Goal: Information Seeking & Learning: Understand process/instructions

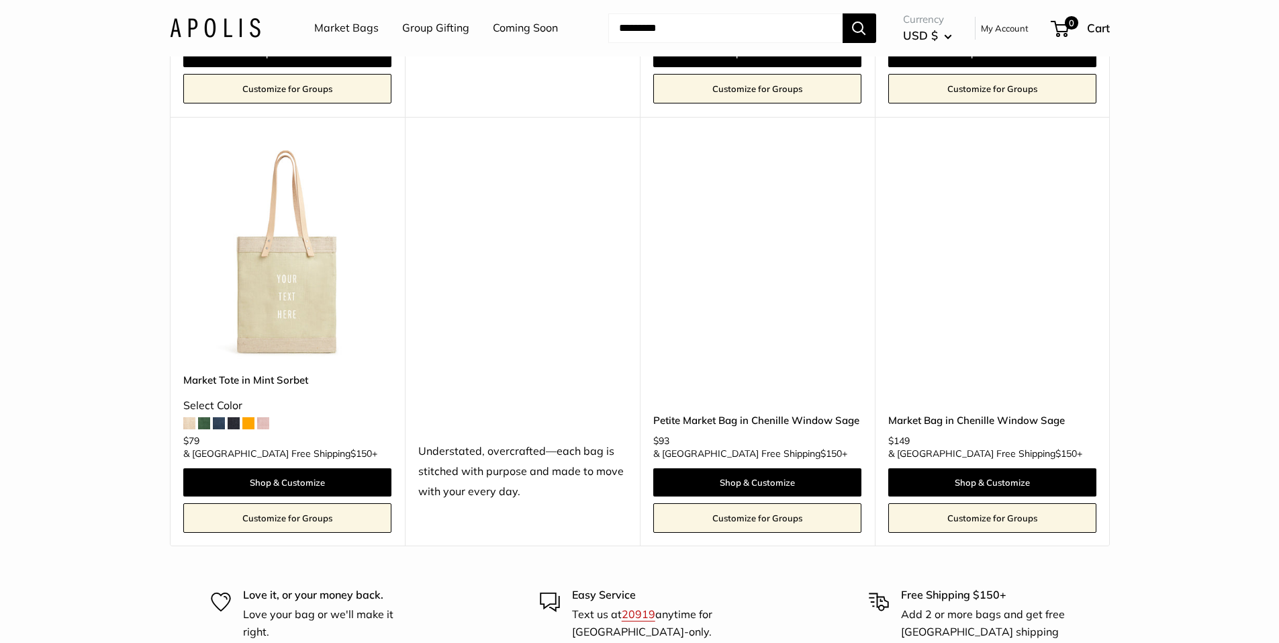
scroll to position [3710, 0]
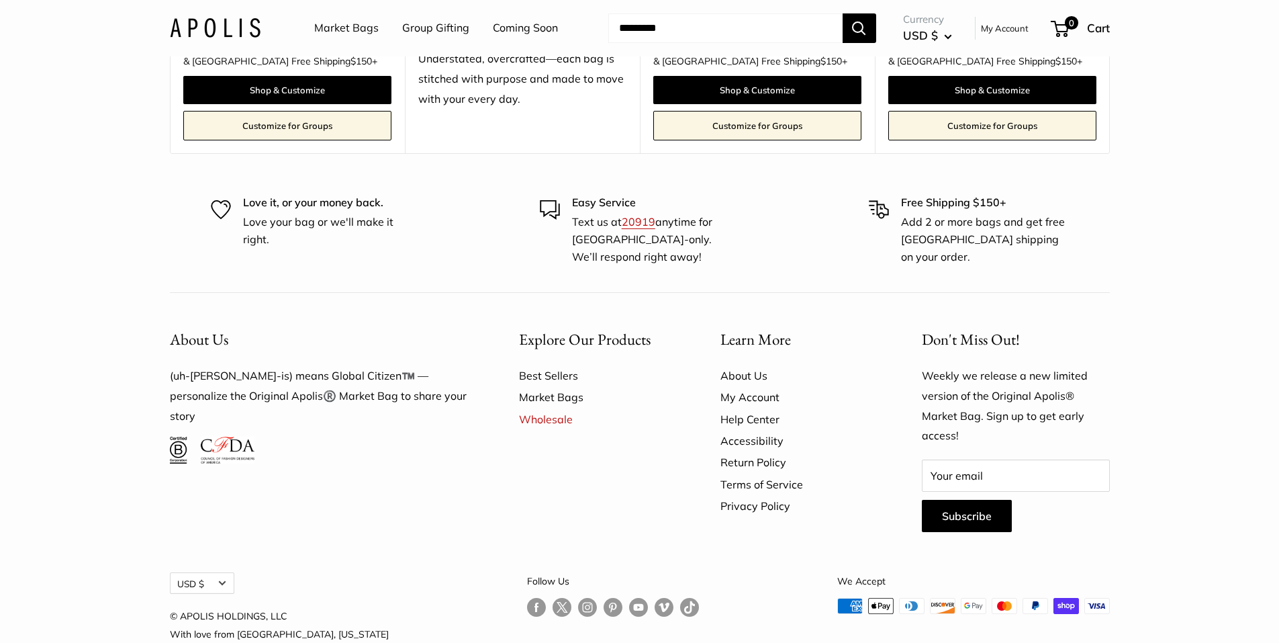
drag, startPoint x: 1282, startPoint y: 63, endPoint x: 1238, endPoint y: 643, distance: 581.9
click at [744, 408] on link "Help Center" at bounding box center [798, 418] width 154 height 21
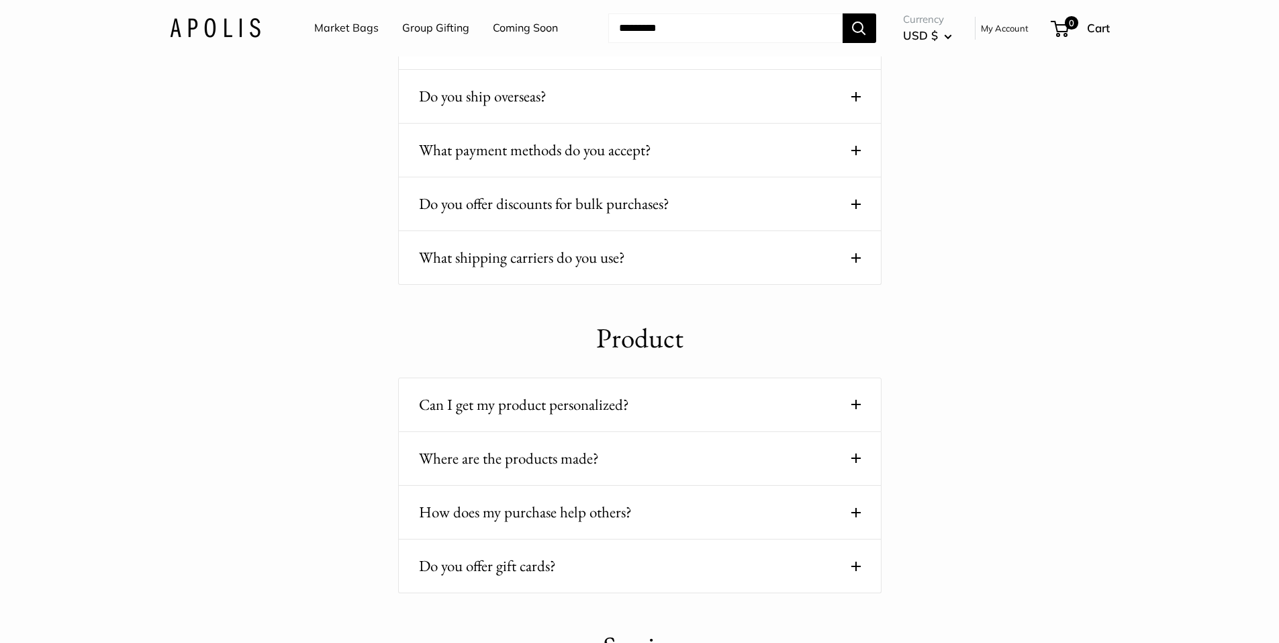
scroll to position [806, 0]
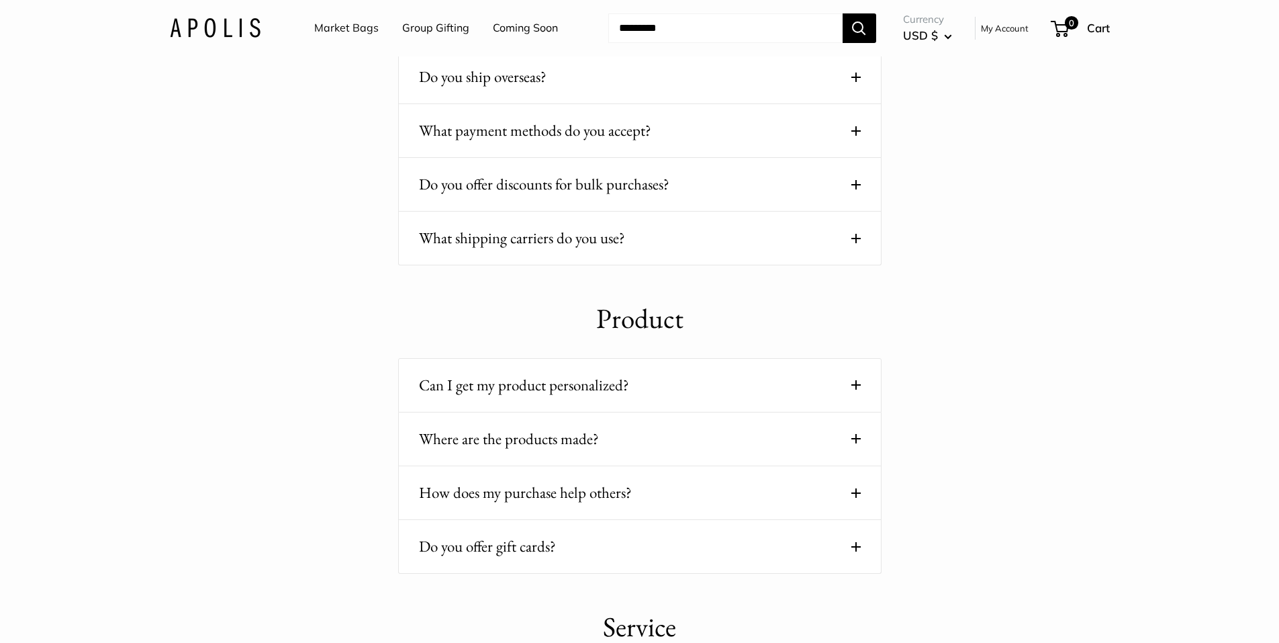
click at [852, 437] on span at bounding box center [856, 438] width 9 height 9
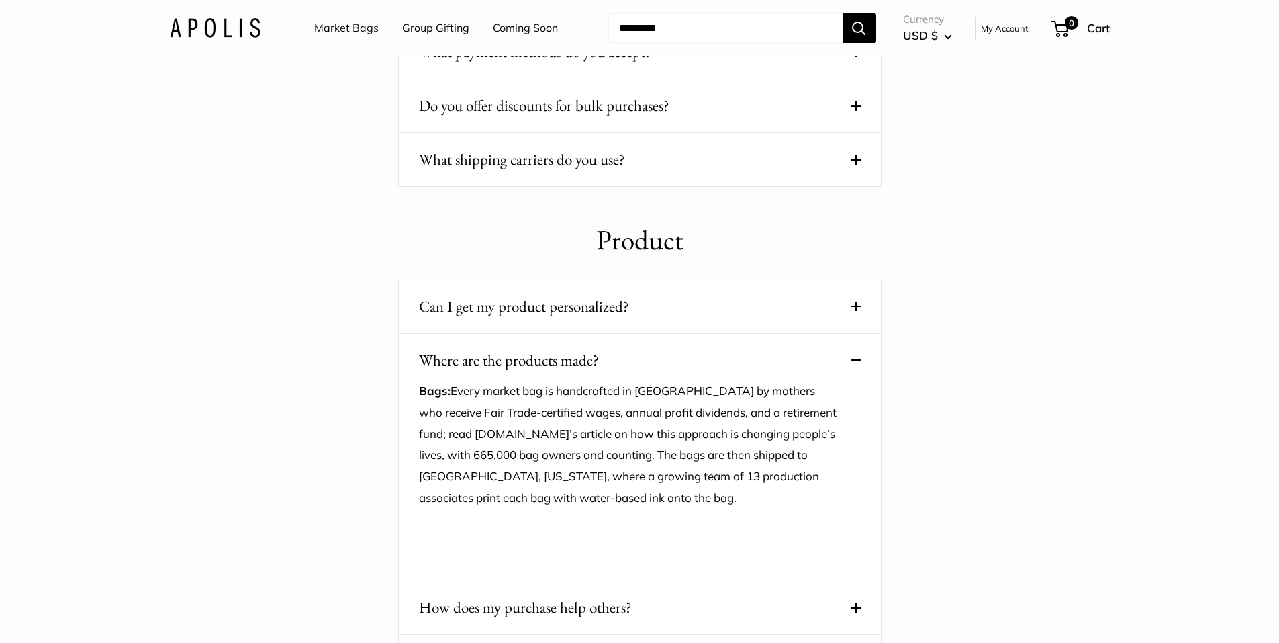
scroll to position [1074, 0]
